Goal: Find specific page/section: Find specific page/section

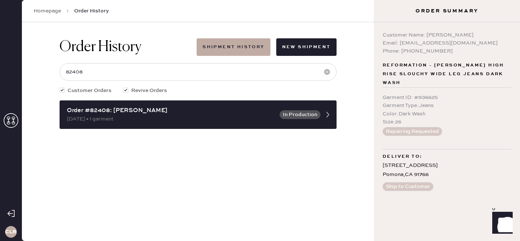
click at [11, 117] on icon at bounding box center [11, 120] width 15 height 15
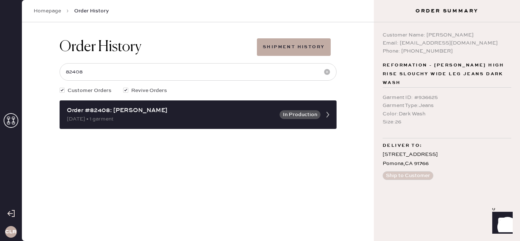
click at [9, 119] on icon at bounding box center [11, 120] width 15 height 15
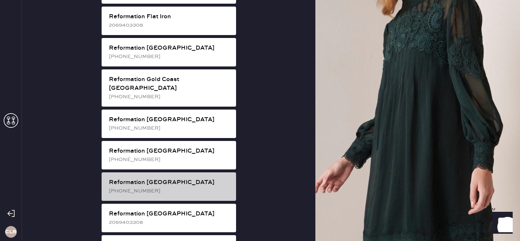
scroll to position [528, 0]
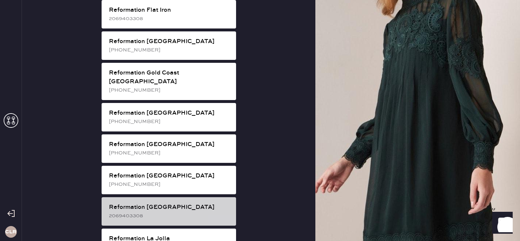
click at [162, 203] on div "Reformation [GEOGRAPHIC_DATA]" at bounding box center [169, 207] width 121 height 9
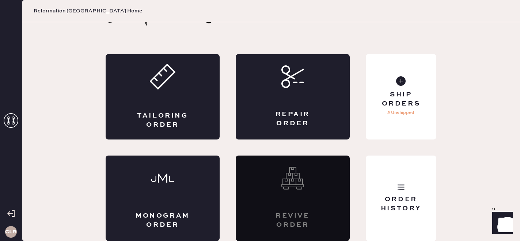
scroll to position [24, 0]
click at [439, 207] on div "Customer Love Tailoring Order Repair Order Monogram Order Revive order Order Hi…" at bounding box center [271, 120] width 360 height 243
click at [411, 207] on div "Order History" at bounding box center [401, 204] width 59 height 18
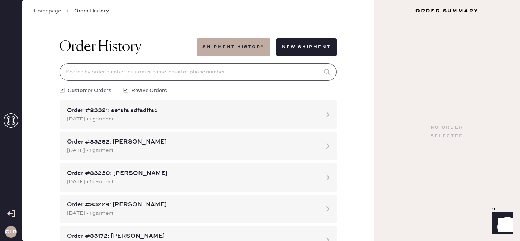
click at [130, 68] on input at bounding box center [198, 72] width 277 height 18
paste input "82967"
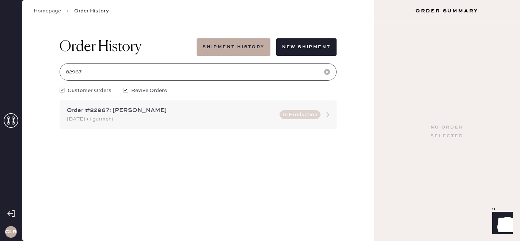
type input "82967"
click at [131, 114] on div "Order #82967: [PERSON_NAME]" at bounding box center [171, 110] width 208 height 9
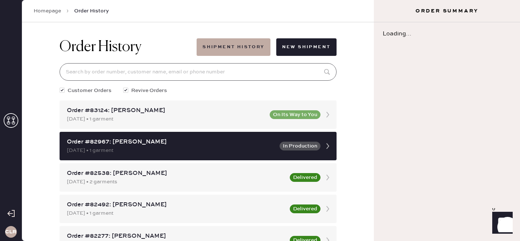
click at [115, 71] on input at bounding box center [198, 72] width 277 height 18
paste input "82967"
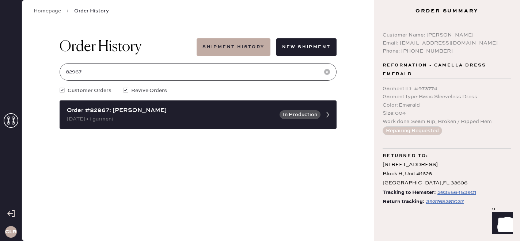
type input "82967"
drag, startPoint x: 401, startPoint y: 43, endPoint x: 467, endPoint y: 43, distance: 66.9
click at [467, 43] on div "Email: [EMAIL_ADDRESS][DOMAIN_NAME]" at bounding box center [447, 43] width 129 height 8
copy div "[EMAIL_ADDRESS][DOMAIN_NAME]"
